Goal: Transaction & Acquisition: Subscribe to service/newsletter

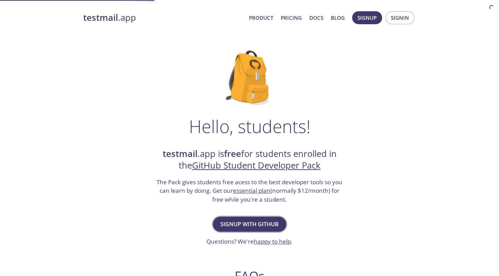
click at [249, 221] on span "Signup with GitHub" at bounding box center [249, 224] width 58 height 10
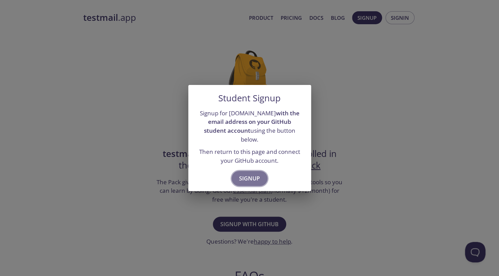
click at [252, 174] on span "Signup" at bounding box center [249, 179] width 21 height 10
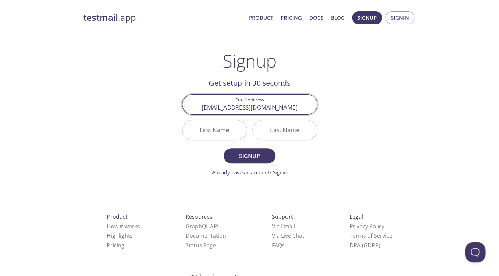
type input "[EMAIL_ADDRESS][DOMAIN_NAME]"
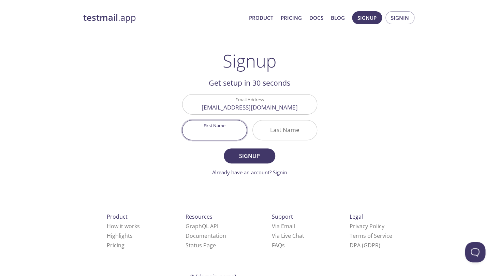
click at [219, 131] on input "First Name" at bounding box center [215, 129] width 64 height 19
type input "Kkk"
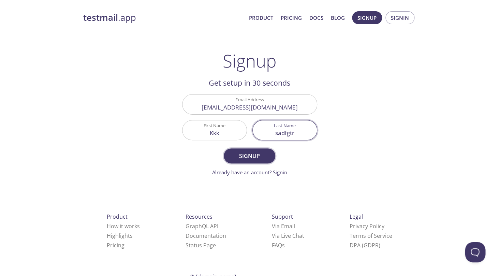
type input "sadfgtr"
click at [250, 154] on span "Signup" at bounding box center [249, 156] width 36 height 10
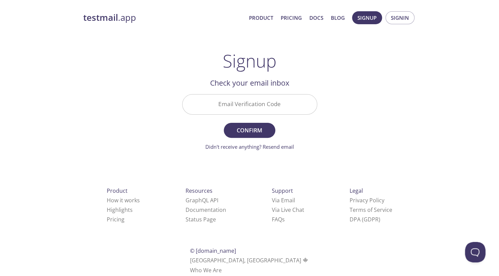
click at [224, 98] on input "Email Verification Code" at bounding box center [250, 104] width 134 height 19
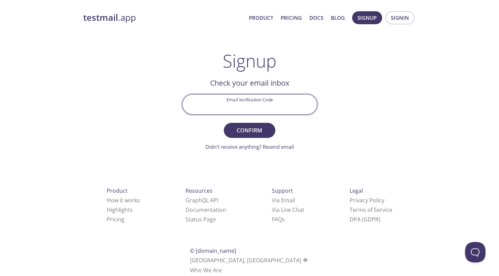
paste input "UGZ15H1"
type input "UGZ15H1"
click at [257, 135] on span "Confirm" at bounding box center [249, 131] width 36 height 10
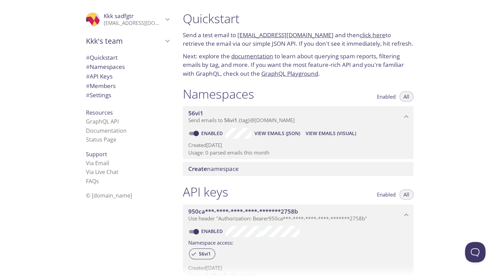
click at [117, 59] on span "# Quickstart" at bounding box center [102, 58] width 32 height 8
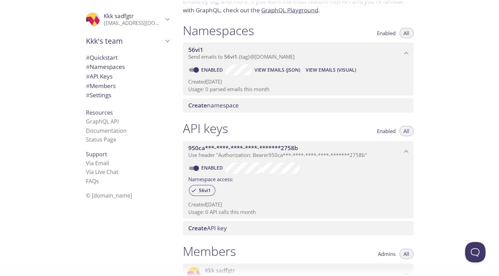
scroll to position [66, 0]
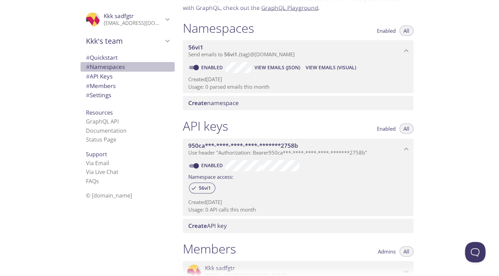
click at [111, 65] on span "# Namespaces" at bounding box center [105, 67] width 39 height 8
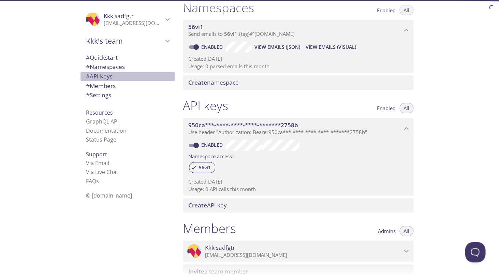
click at [117, 76] on span "# API Keys" at bounding box center [127, 76] width 83 height 9
